Goal: Task Accomplishment & Management: Use online tool/utility

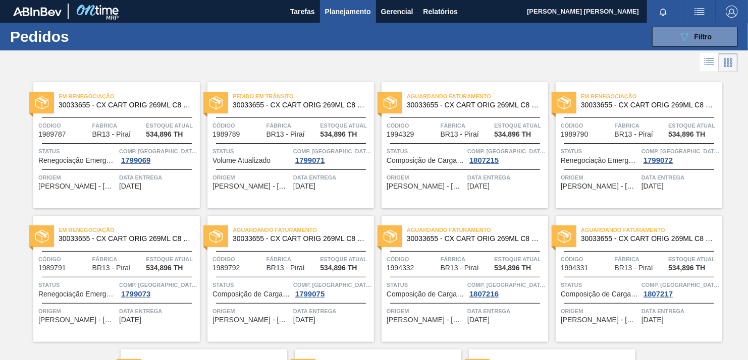
click at [676, 69] on div at bounding box center [374, 62] width 748 height 24
click at [680, 41] on icon "089F7B8B-B2A5-4AFE-B5C0-19BA573D28AC" at bounding box center [684, 37] width 12 height 12
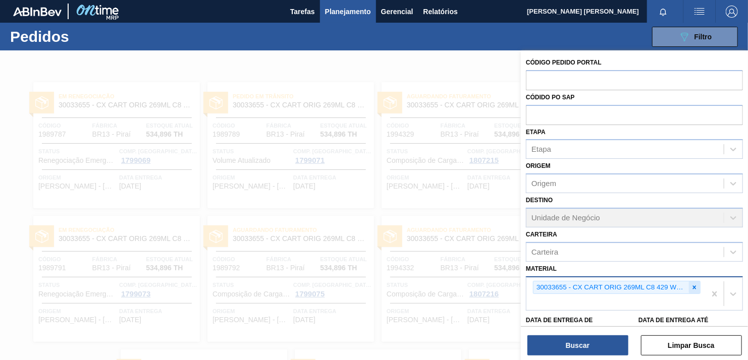
click at [691, 284] on icon at bounding box center [694, 287] width 7 height 7
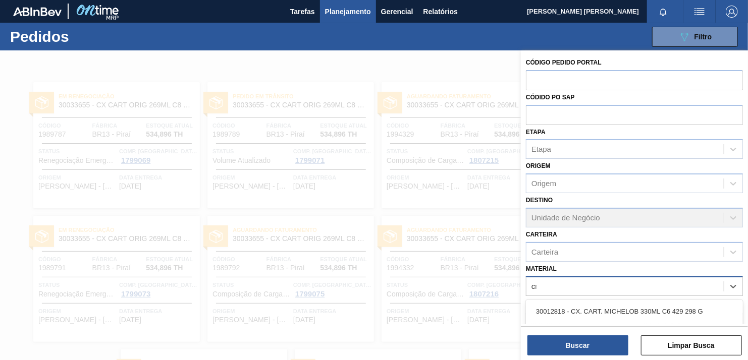
scroll to position [93, 0]
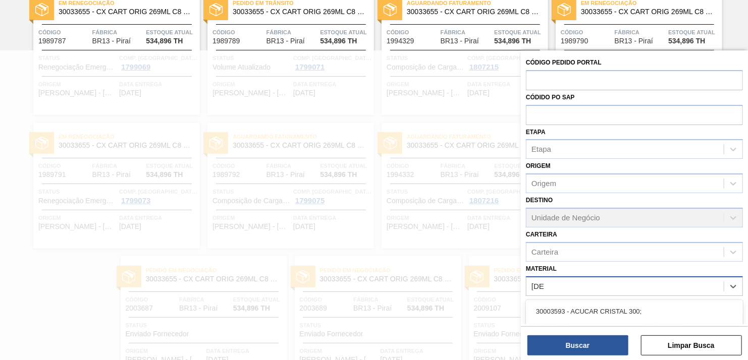
type input "crista"
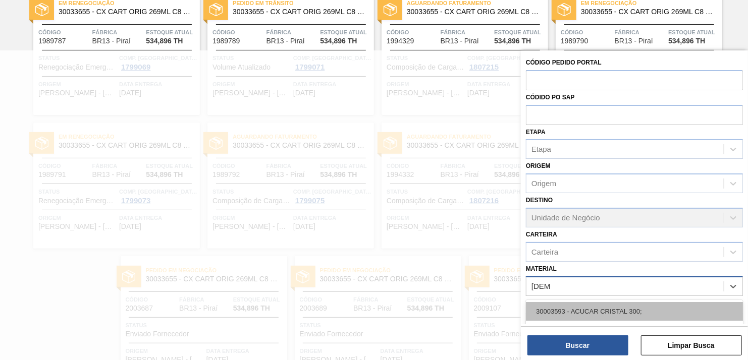
click at [648, 310] on div "30003593 - ACUCAR CRISTAL 300;" at bounding box center [634, 311] width 217 height 19
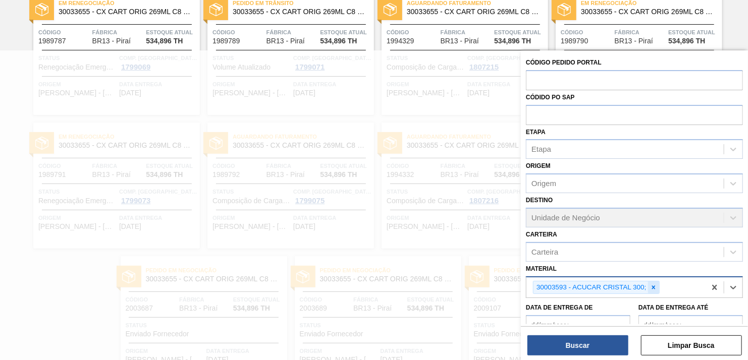
click at [654, 288] on icon at bounding box center [653, 287] width 7 height 7
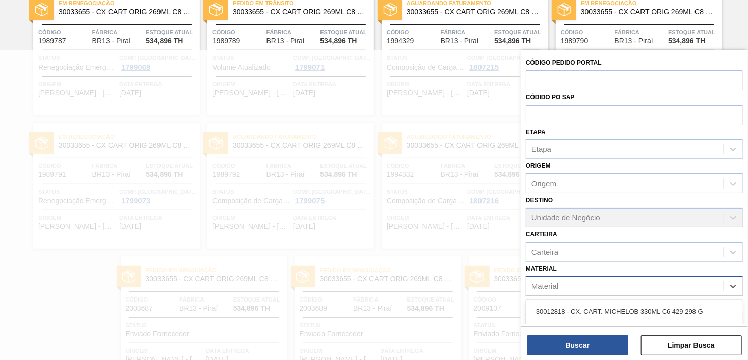
scroll to position [153, 0]
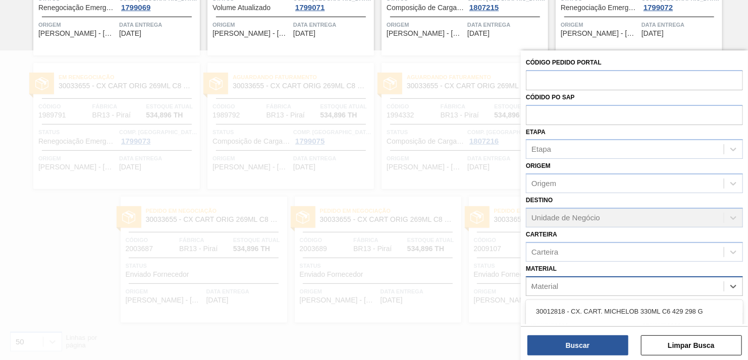
click at [654, 288] on div "Material c" at bounding box center [624, 286] width 197 height 15
type input "cristal"
click at [638, 321] on div "30003513 - ACUCAR;CRISTAL;;" at bounding box center [634, 330] width 217 height 19
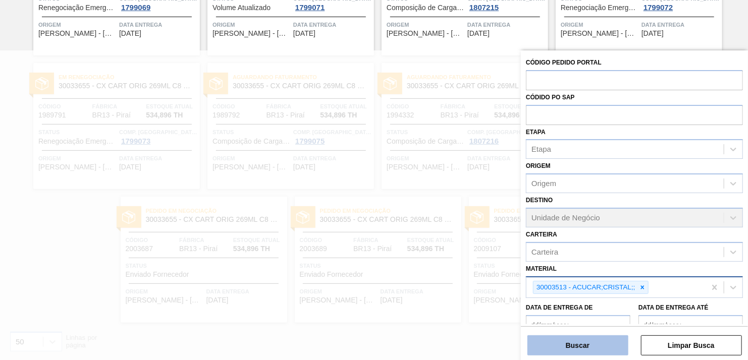
click at [595, 341] on button "Buscar" at bounding box center [577, 346] width 101 height 20
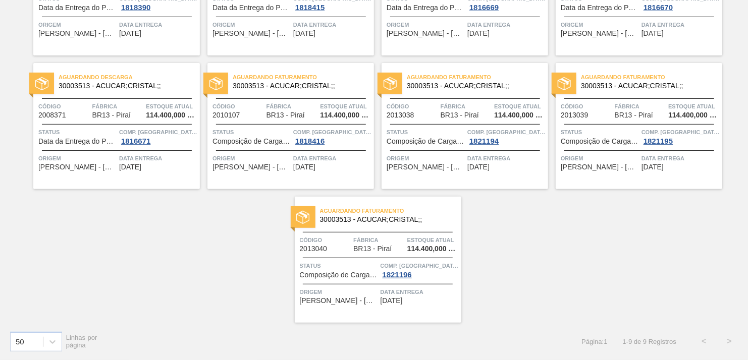
click at [669, 261] on div "Aguardando Descarga 30003513 - ACUCAR;CRISTAL;; Código 2010081 Fábrica BR13 - P…" at bounding box center [374, 122] width 748 height 401
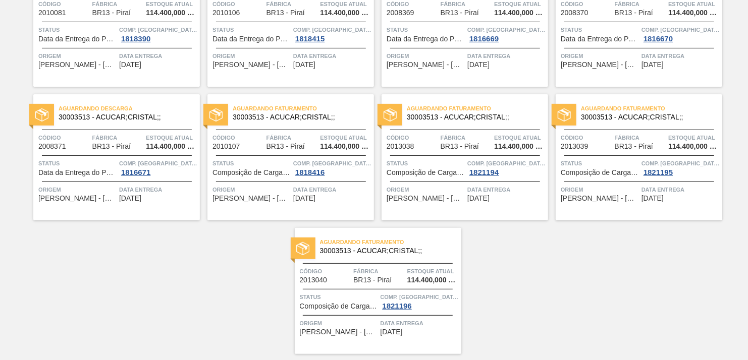
scroll to position [133, 0]
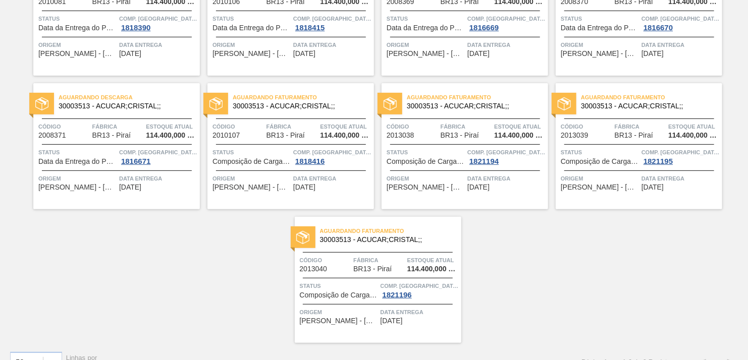
click at [704, 265] on div "Aguardando Descarga 30003513 - ACUCAR;CRISTAL;; Código 2010081 Fábrica BR13 - P…" at bounding box center [374, 142] width 748 height 401
